Goal: Task Accomplishment & Management: Manage account settings

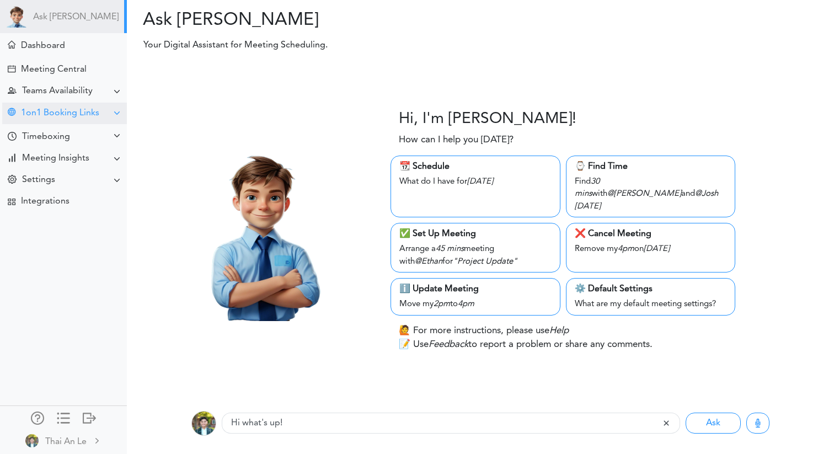
click at [83, 113] on div "1on1 Booking Links" at bounding box center [60, 113] width 78 height 10
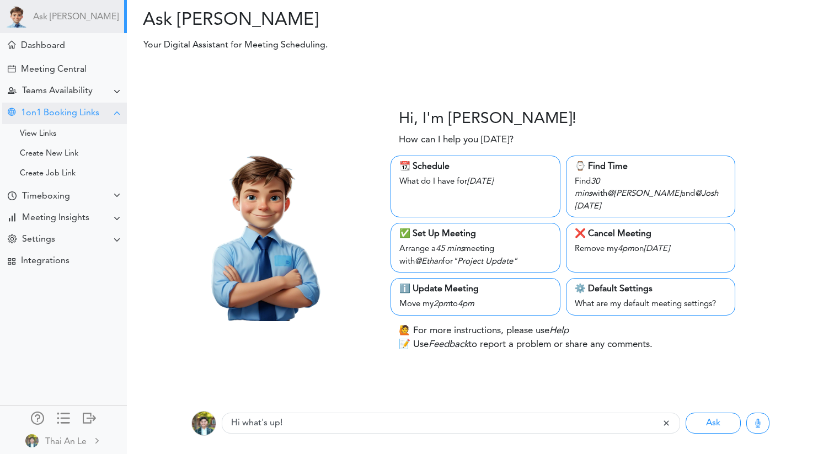
click at [83, 113] on div "1on1 Booking Links" at bounding box center [60, 113] width 78 height 10
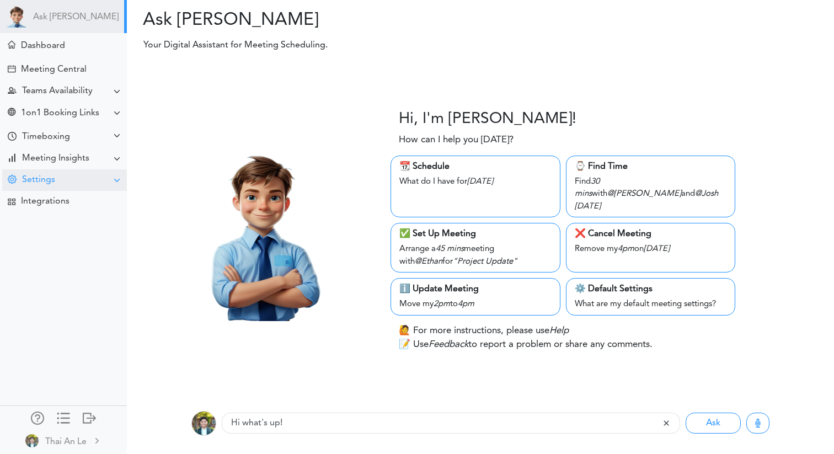
click at [85, 181] on div "Settings" at bounding box center [64, 180] width 125 height 22
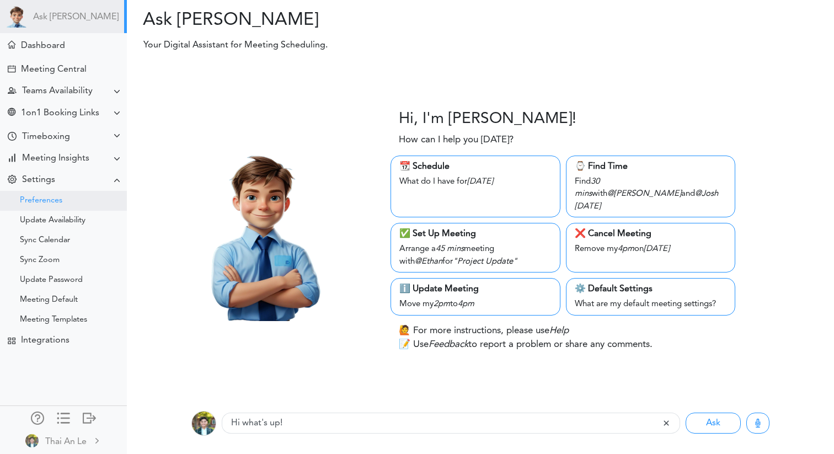
click at [73, 197] on div "Preferences" at bounding box center [63, 201] width 127 height 20
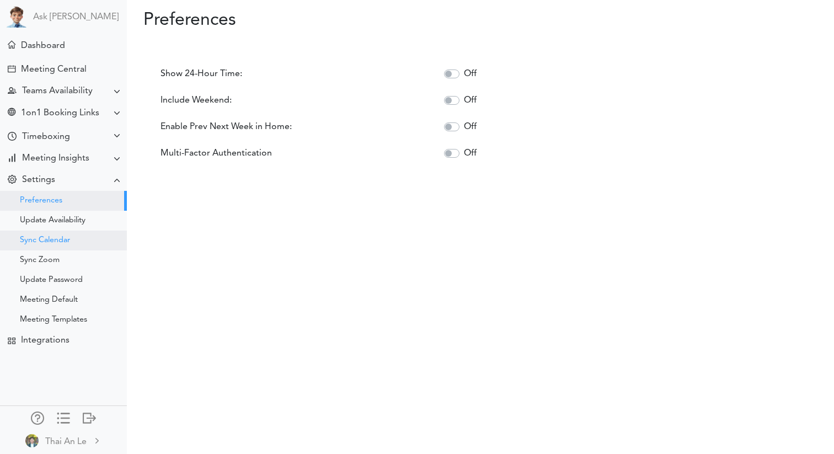
click at [71, 235] on div "Sync Calendar" at bounding box center [63, 241] width 127 height 20
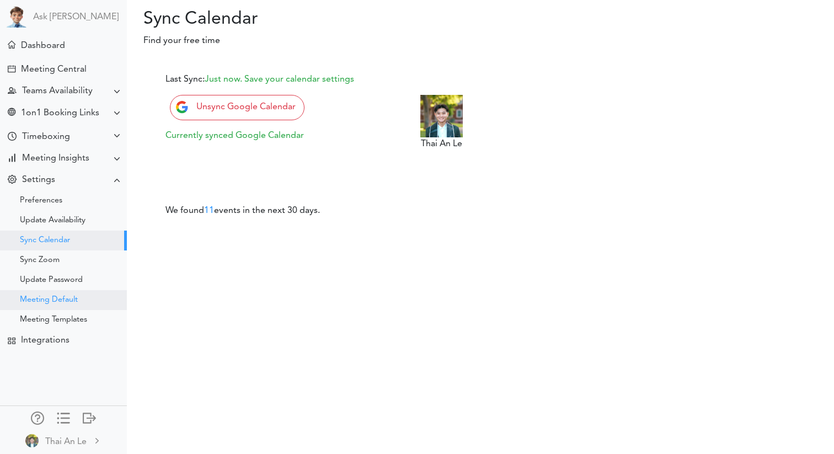
click at [75, 294] on div "Meeting Default" at bounding box center [63, 300] width 127 height 20
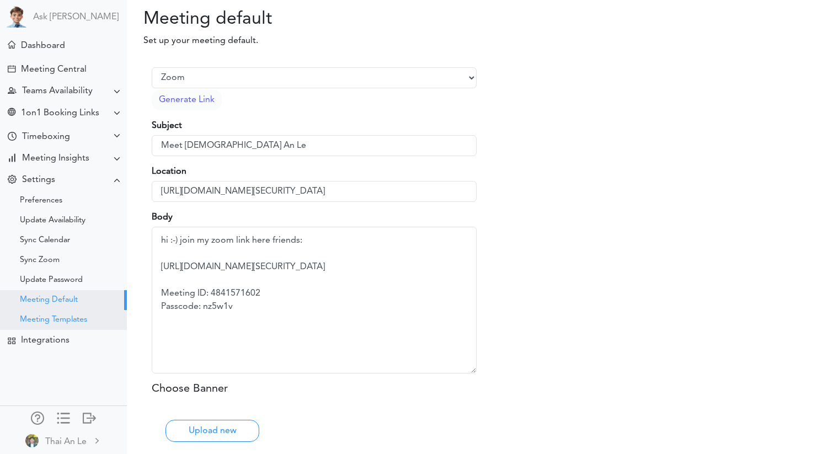
click at [74, 325] on div "Meeting Templates" at bounding box center [63, 320] width 127 height 20
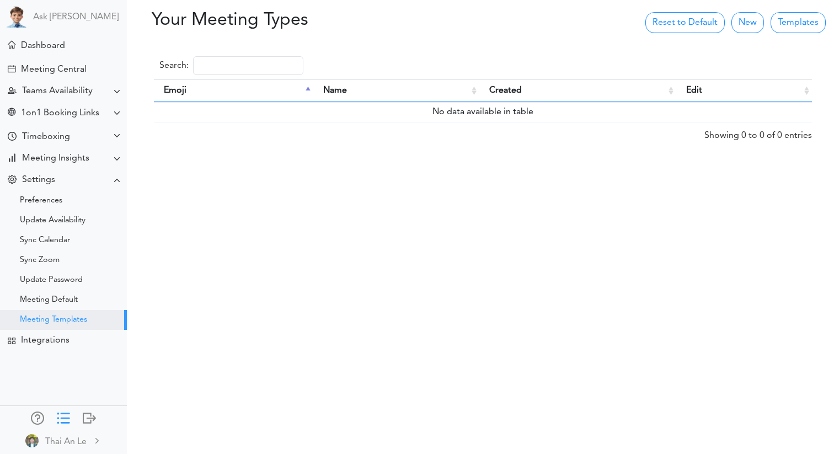
click at [66, 417] on div at bounding box center [63, 416] width 13 height 11
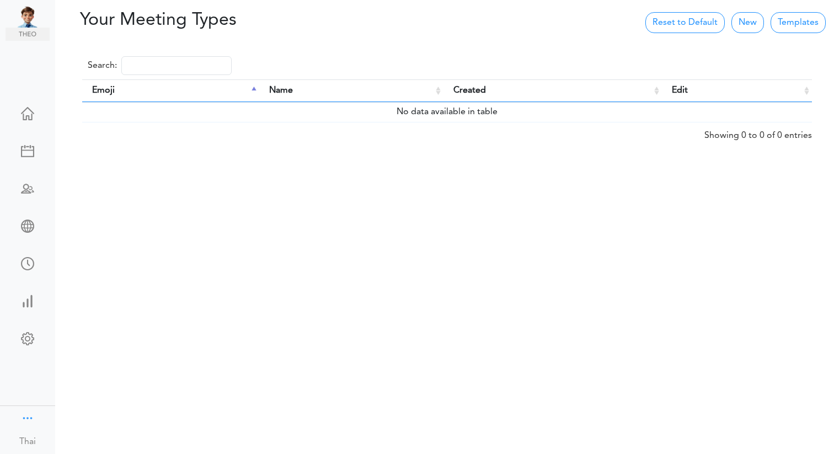
click at [24, 422] on div at bounding box center [27, 416] width 13 height 11
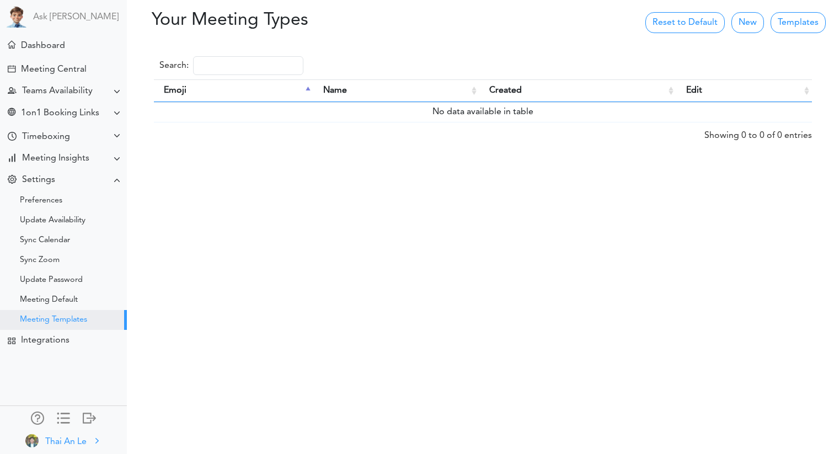
click at [34, 439] on img at bounding box center [31, 440] width 13 height 13
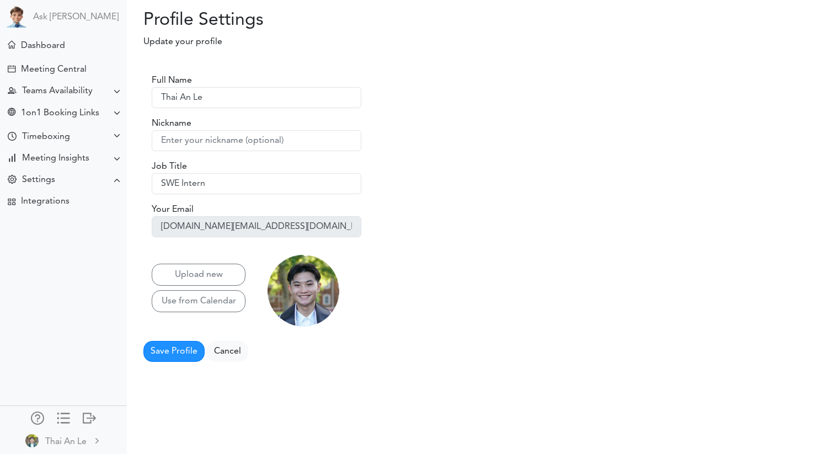
click at [206, 78] on div "Full Name Thai An Le" at bounding box center [314, 91] width 325 height 34
